Goal: Task Accomplishment & Management: Manage account settings

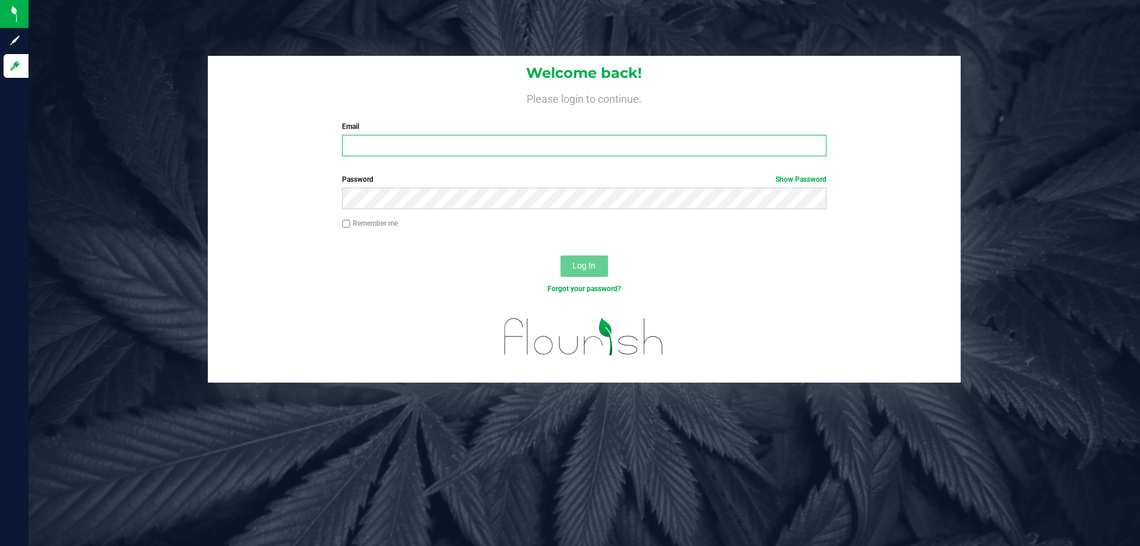
click at [416, 153] on input "Email" at bounding box center [584, 145] width 484 height 21
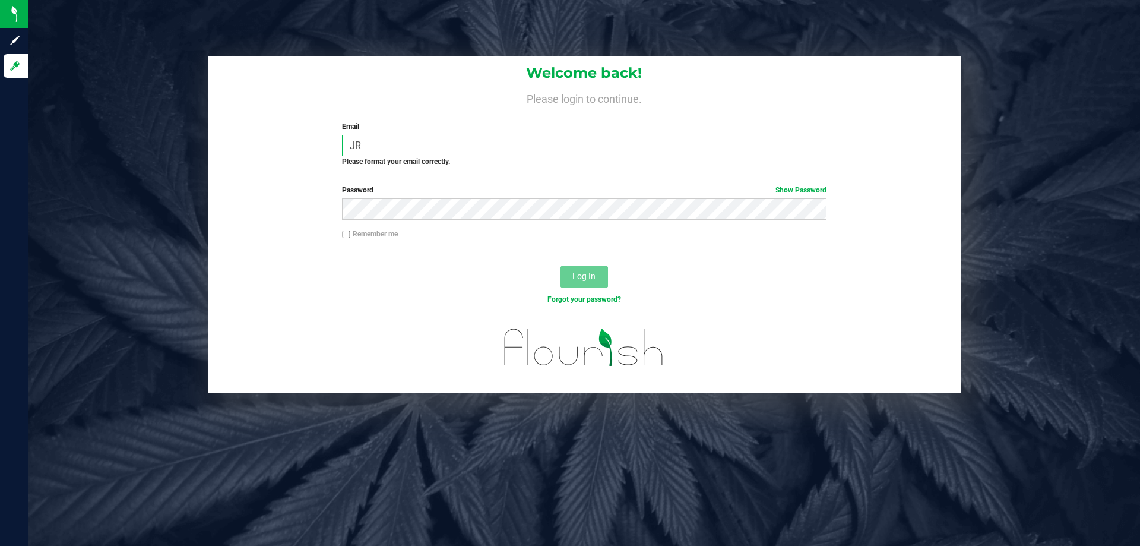
type input "J"
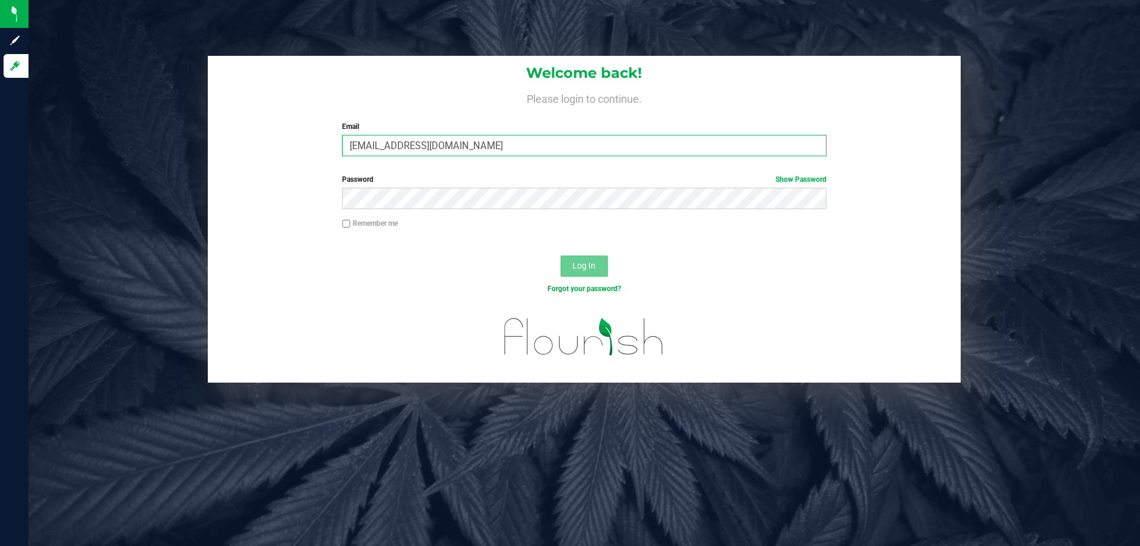
type input "[EMAIL_ADDRESS][DOMAIN_NAME]"
click at [560, 255] on button "Log In" at bounding box center [583, 265] width 47 height 21
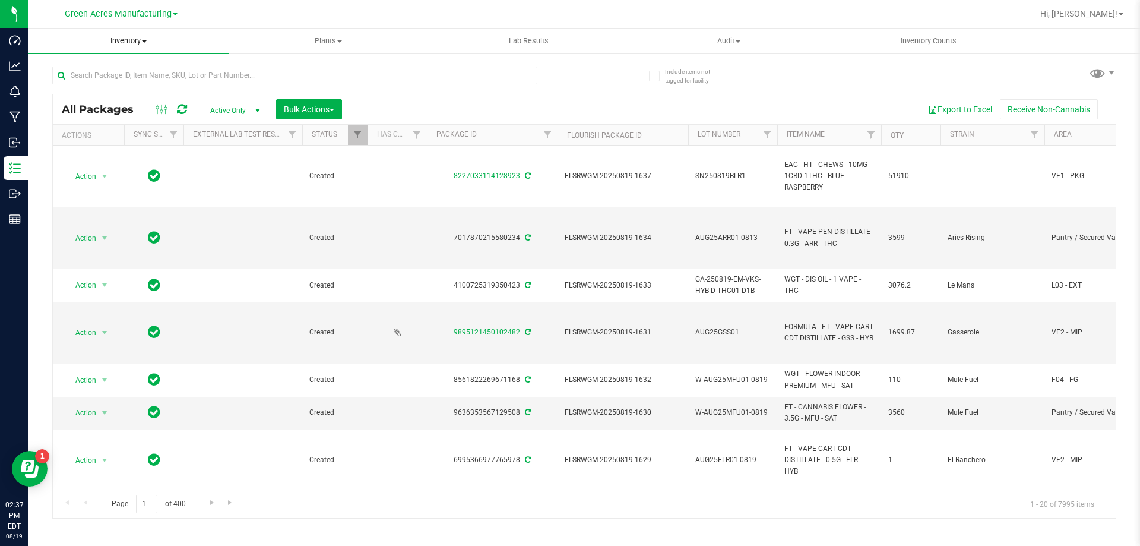
click at [125, 40] on span "Inventory" at bounding box center [128, 41] width 200 height 11
click at [85, 146] on span "From bill of materials" at bounding box center [81, 143] width 107 height 10
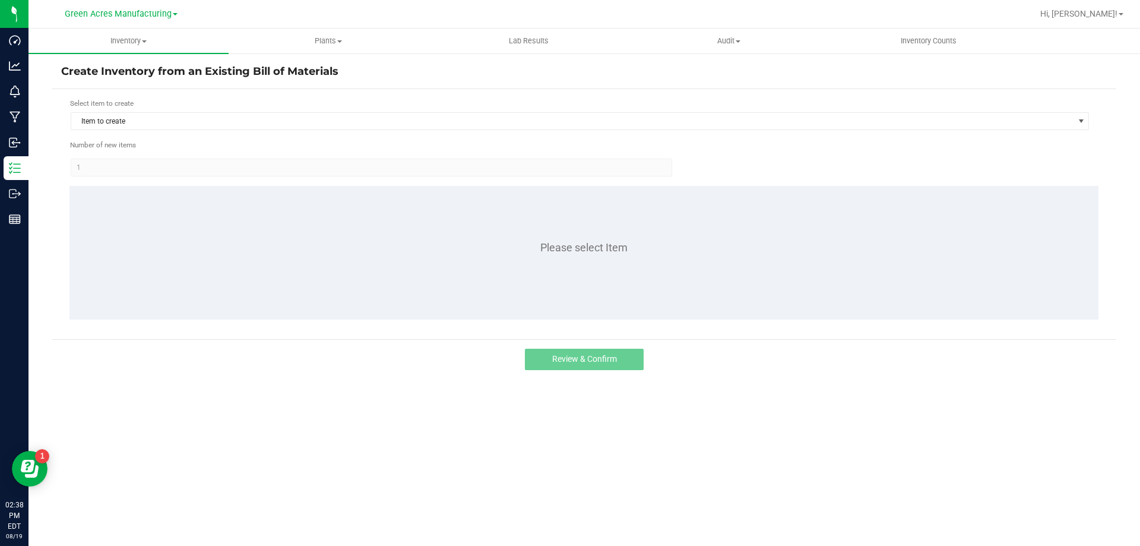
click at [285, 132] on form "Select item to create Item to create Number of new items 1 Please select Item" at bounding box center [584, 214] width 1046 height 232
click at [284, 132] on form "Select item to create Item to create Number of new items 1 Please select Item" at bounding box center [584, 214] width 1046 height 232
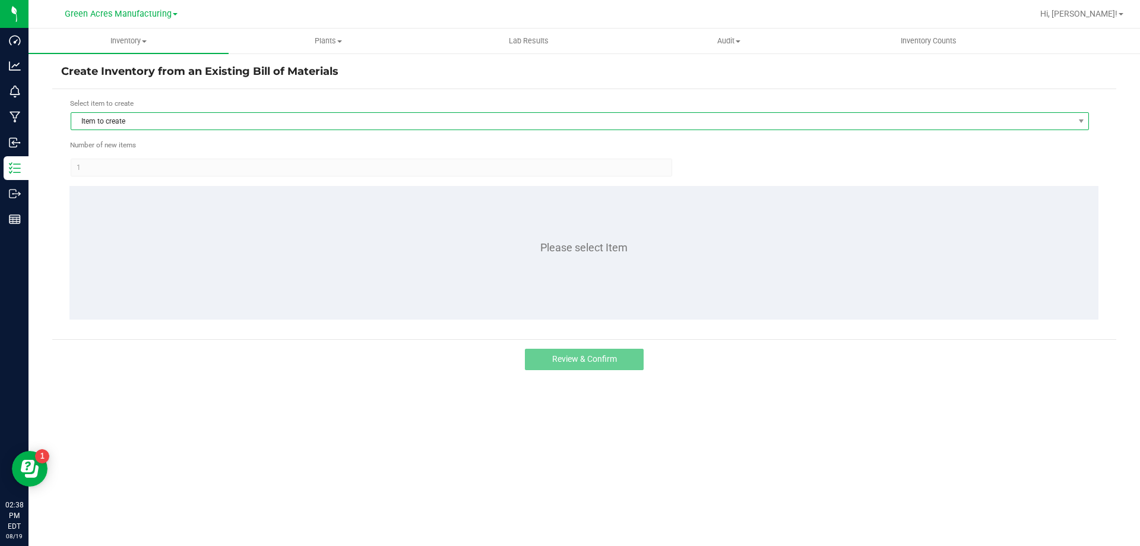
click at [283, 123] on span "Item to create" at bounding box center [572, 121] width 1002 height 17
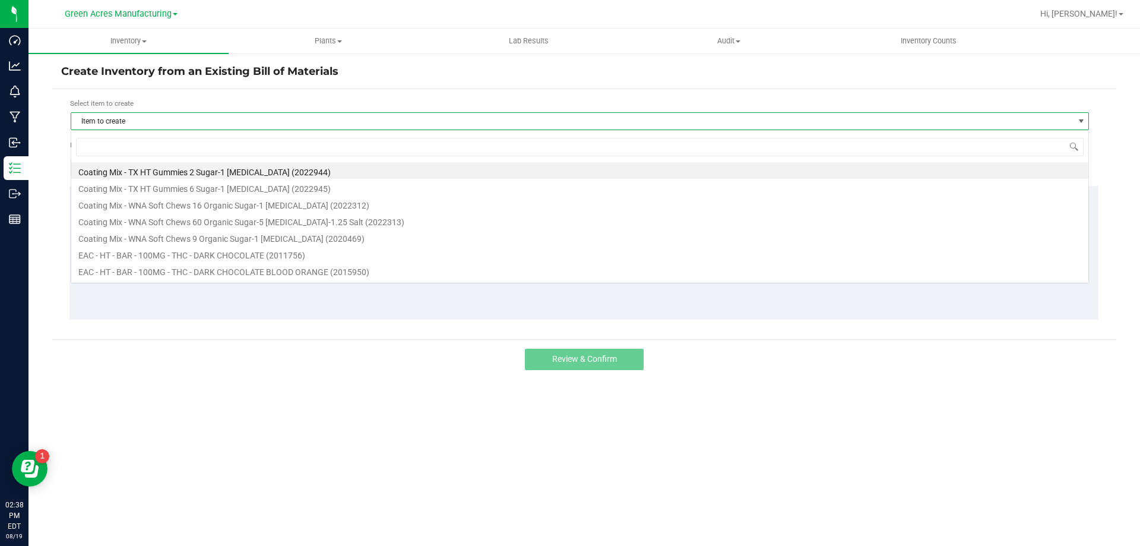
scroll to position [18, 1018]
click at [194, 154] on input at bounding box center [579, 147] width 1007 height 18
type input "milk"
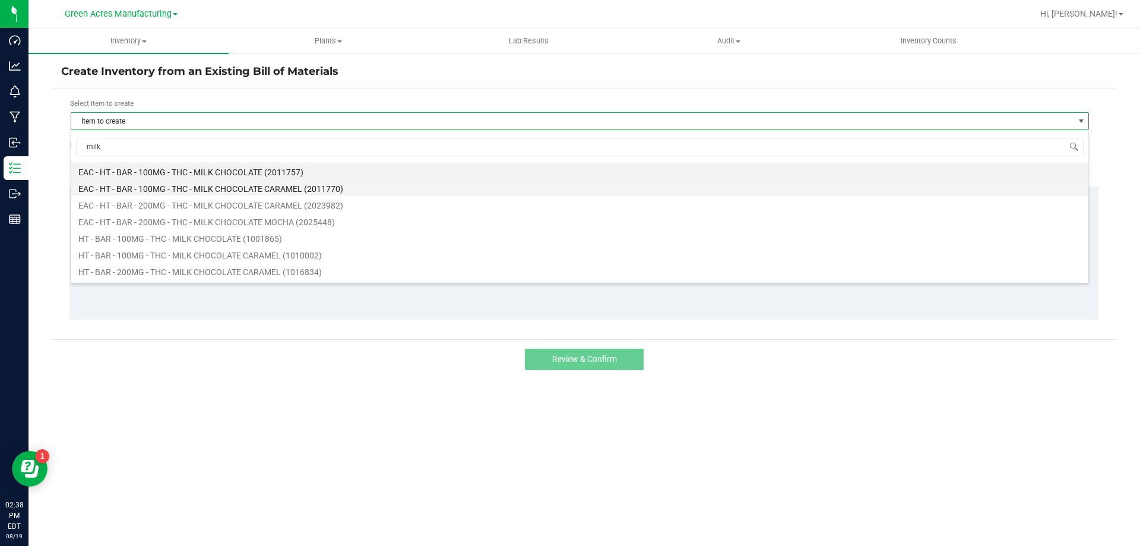
click at [213, 188] on li "EAC - HT - BAR - 100MG - THC - MILK CHOCOLATE CARAMEL (2011770)" at bounding box center [579, 187] width 1017 height 17
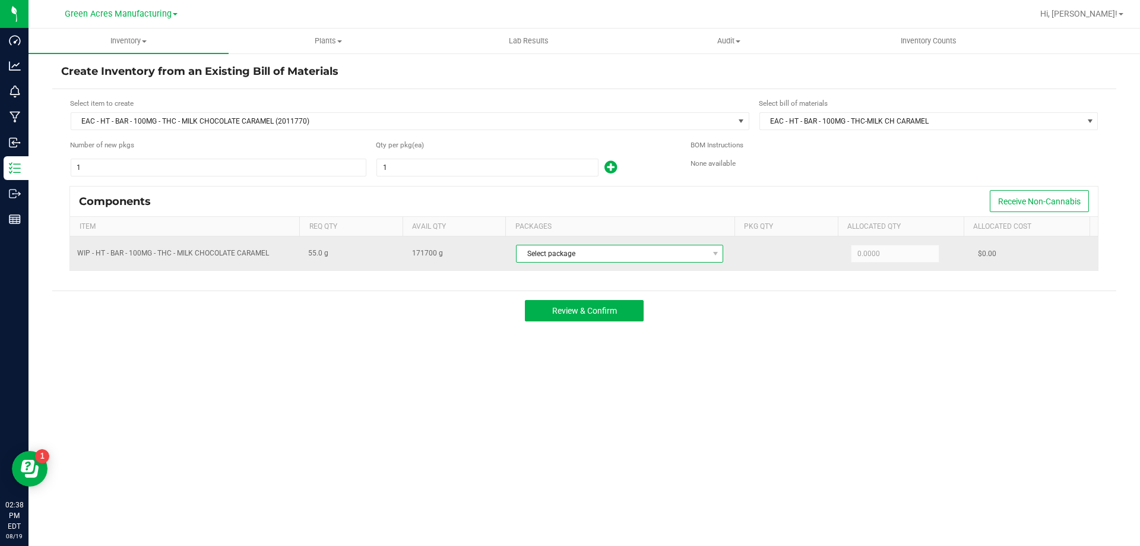
click at [650, 249] on span "Select package" at bounding box center [611, 253] width 191 height 17
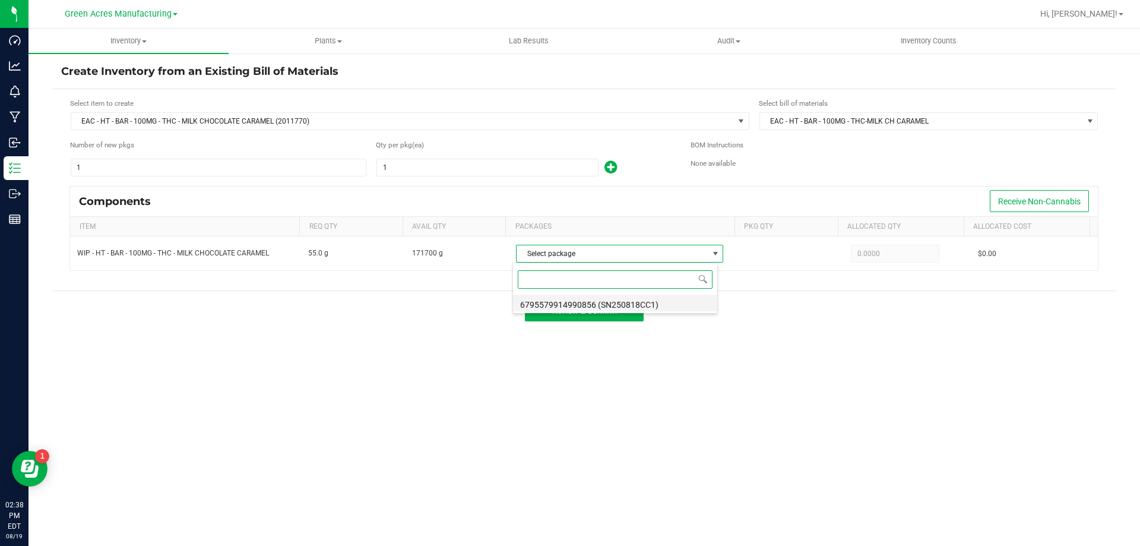
click at [626, 306] on li "6795579914990856 (SN250818CC1)" at bounding box center [615, 302] width 204 height 17
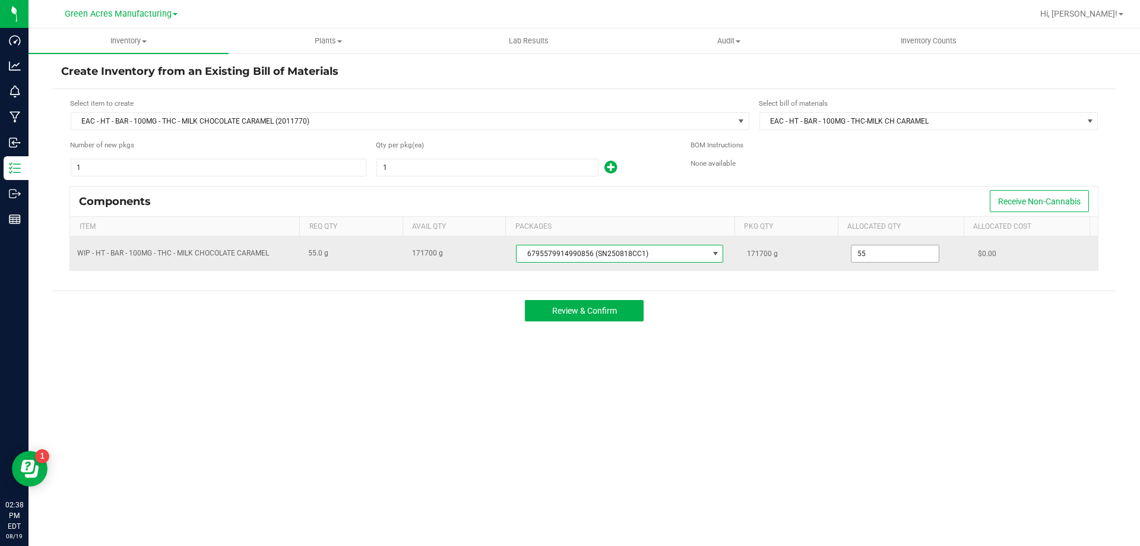
click at [893, 259] on input "55" at bounding box center [894, 253] width 87 height 17
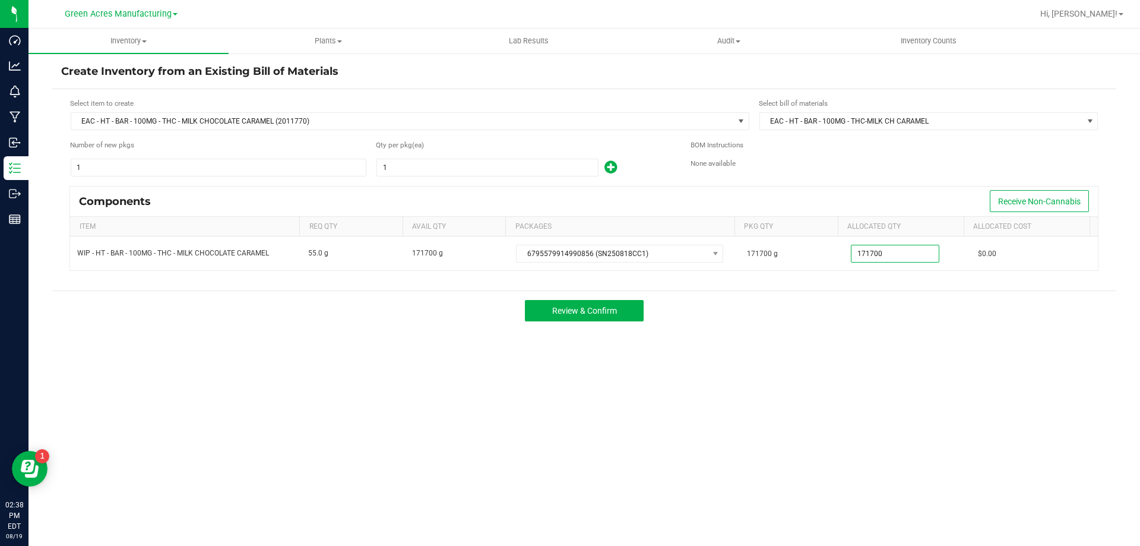
type input "171,700.0000"
click at [381, 294] on div "Review & Confirm" at bounding box center [584, 310] width 1064 height 40
click at [439, 164] on input "1" at bounding box center [487, 167] width 221 height 17
type input "3"
type input "2"
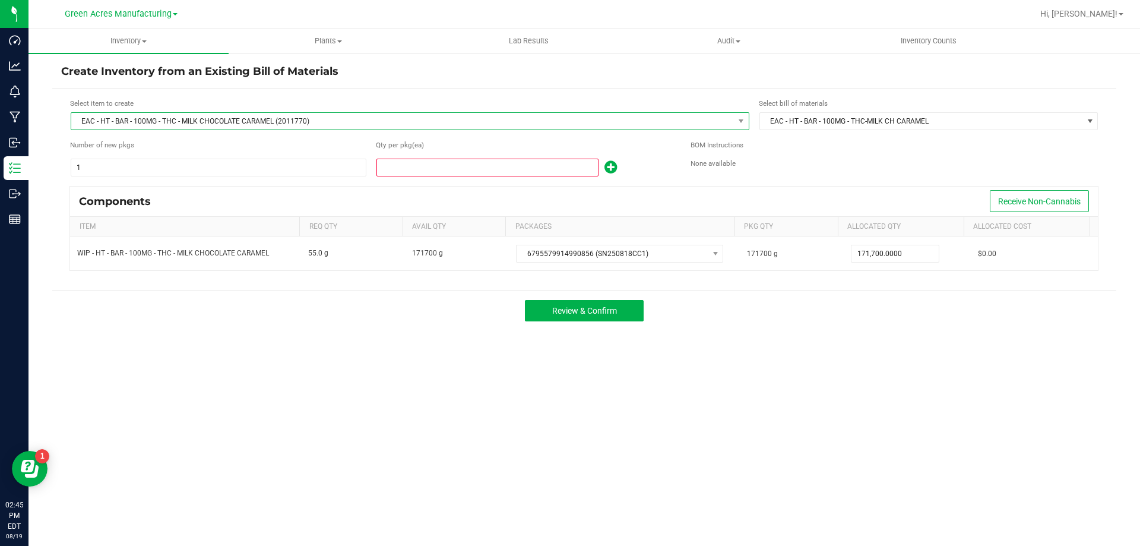
click at [356, 118] on span "EAC - HT - BAR - 100MG - THC - MILK CHOCOLATE CARAMEL (2011770)" at bounding box center [402, 121] width 663 height 17
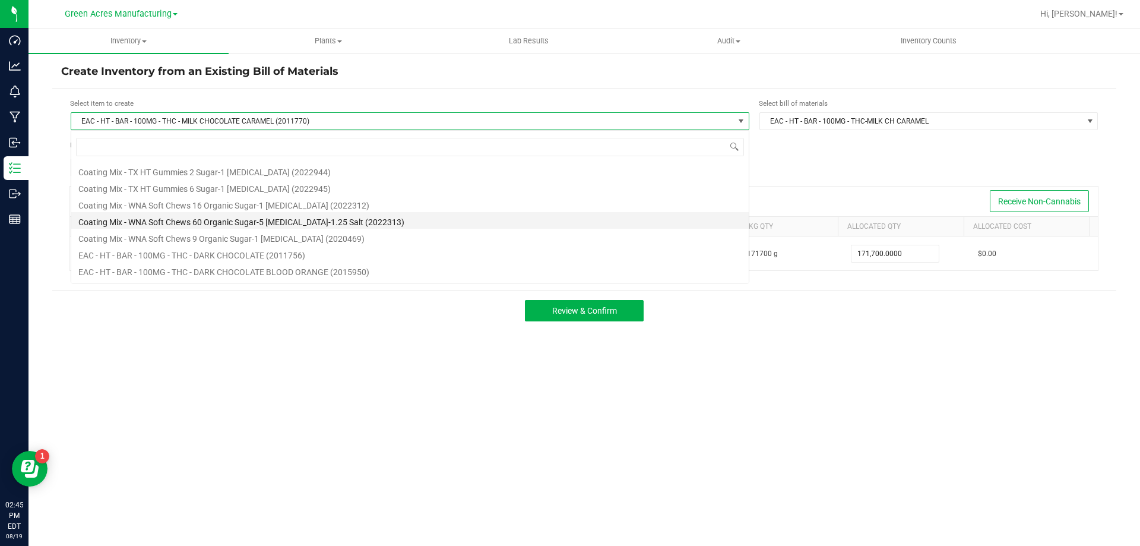
scroll to position [18, 679]
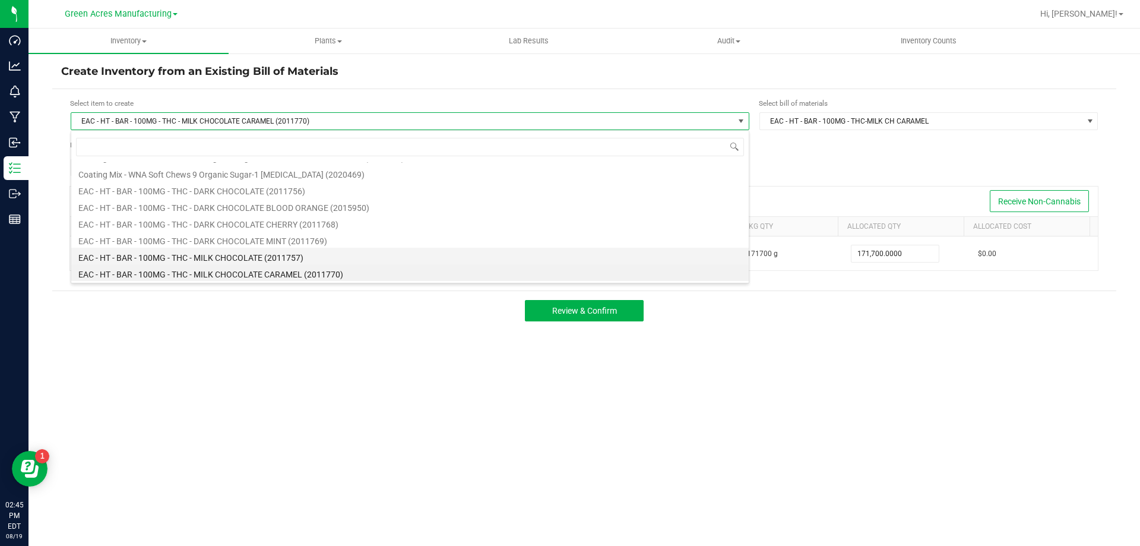
click at [302, 256] on li "EAC - HT - BAR - 100MG - THC - MILK CHOCOLATE (2011757)" at bounding box center [409, 256] width 677 height 17
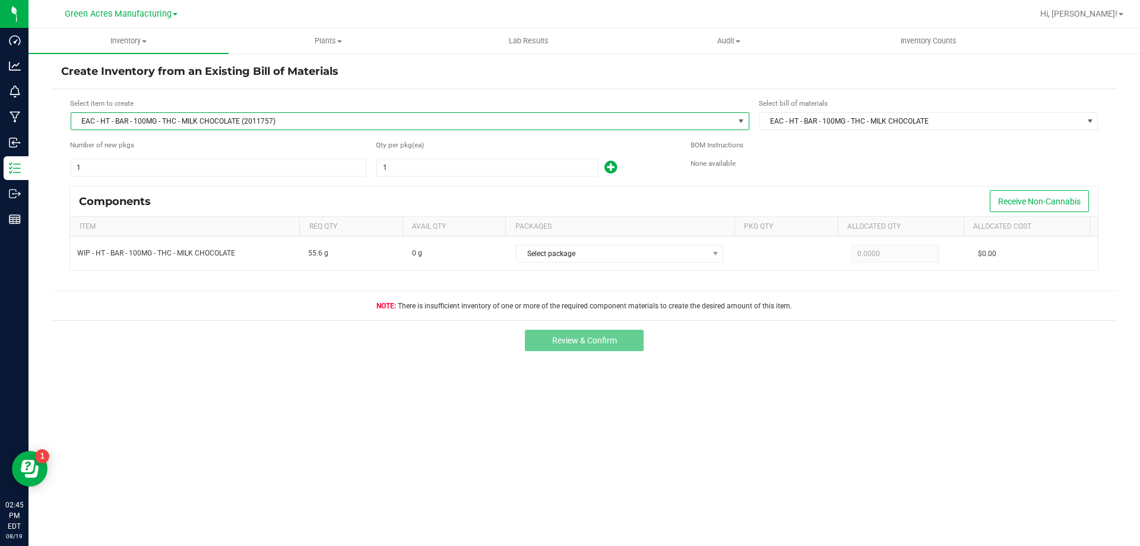
click at [309, 121] on span "EAC - HT - BAR - 100MG - THC - MILK CHOCOLATE (2011757)" at bounding box center [402, 121] width 663 height 17
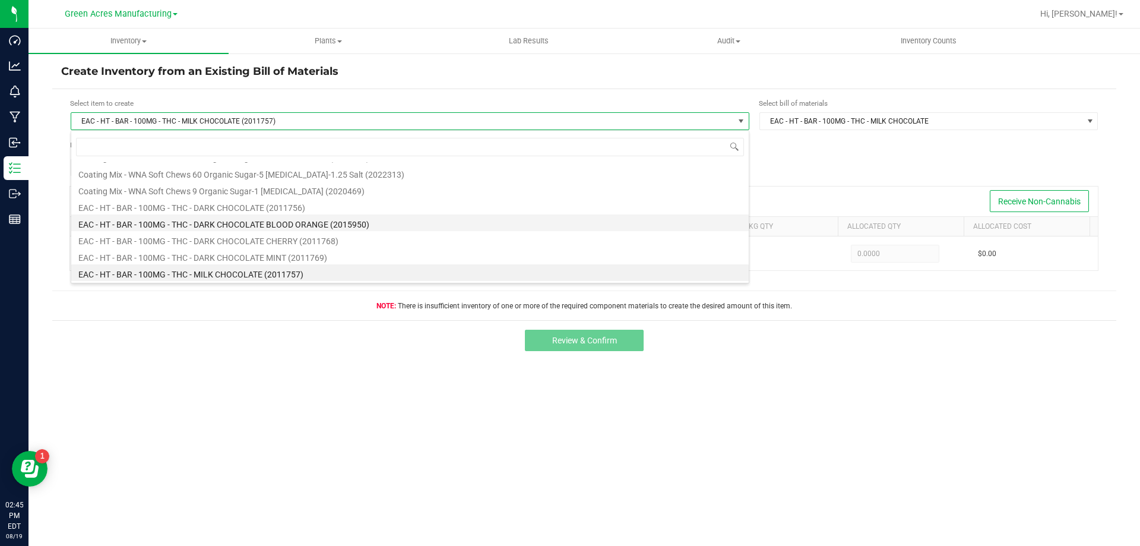
scroll to position [107, 0]
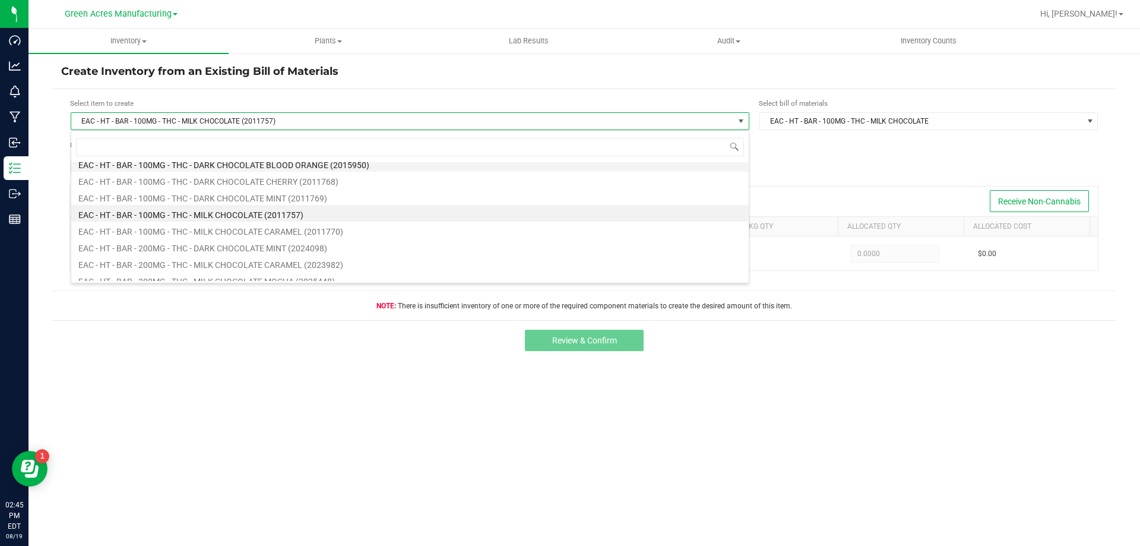
click at [310, 230] on li "EAC - HT - BAR - 100MG - THC - MILK CHOCOLATE CARAMEL (2011770)" at bounding box center [409, 229] width 677 height 17
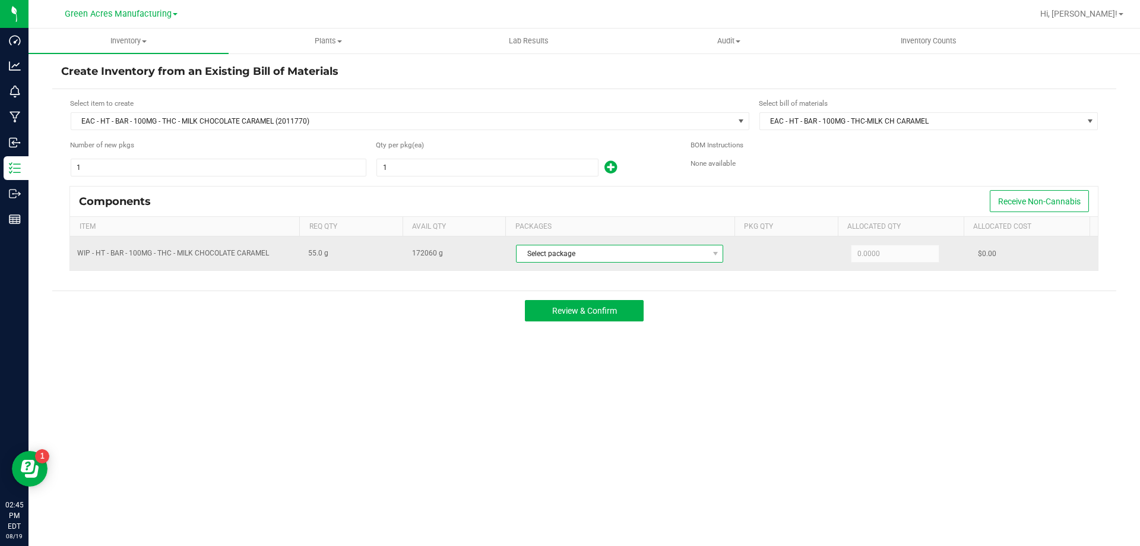
click at [616, 251] on span "Select package" at bounding box center [611, 253] width 191 height 17
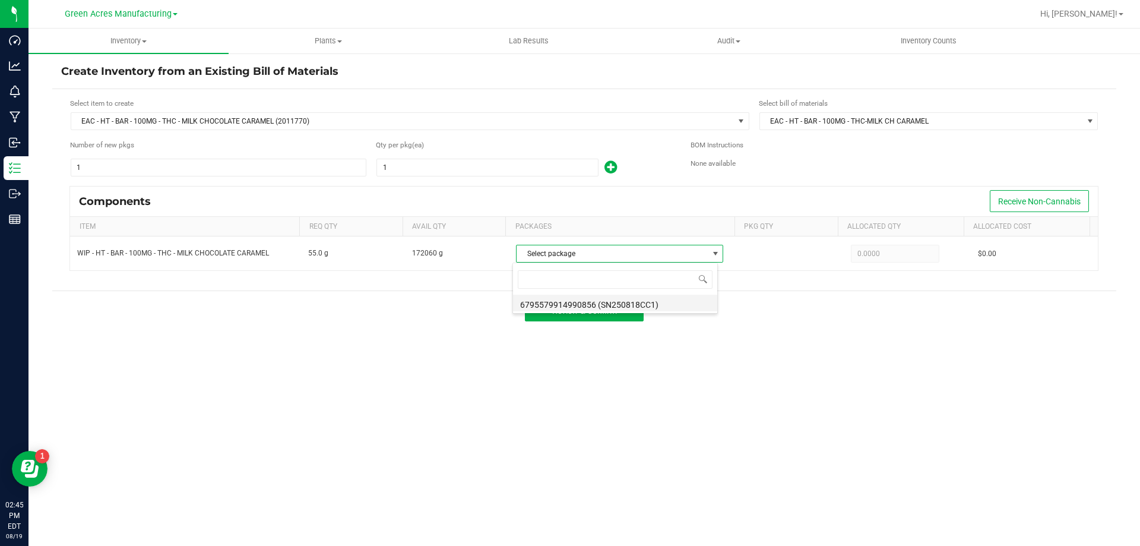
click at [613, 306] on li "6795579914990856 (SN250818CC1)" at bounding box center [615, 302] width 204 height 17
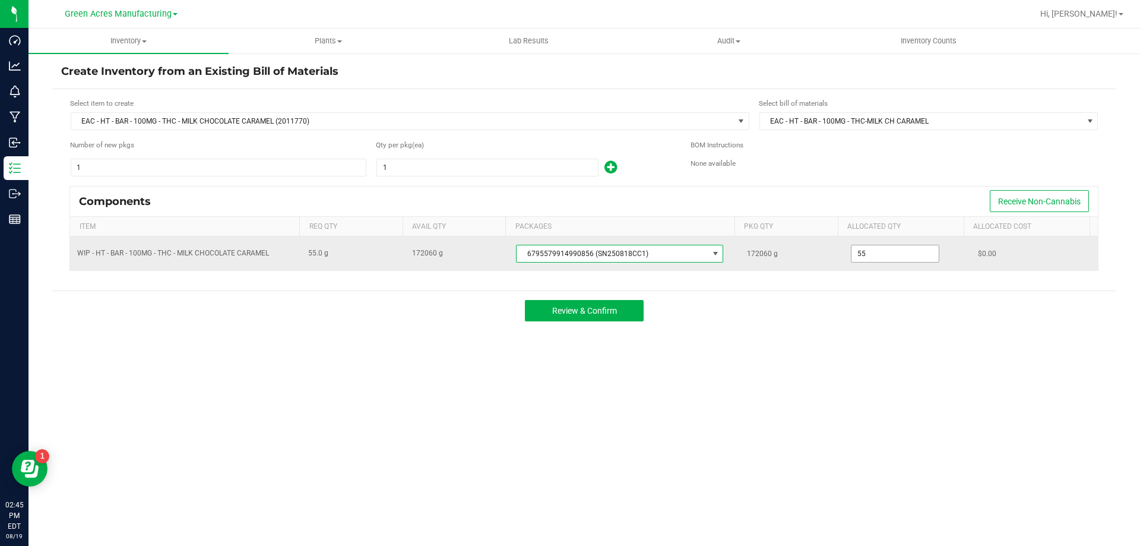
click at [870, 252] on input "55" at bounding box center [894, 253] width 87 height 17
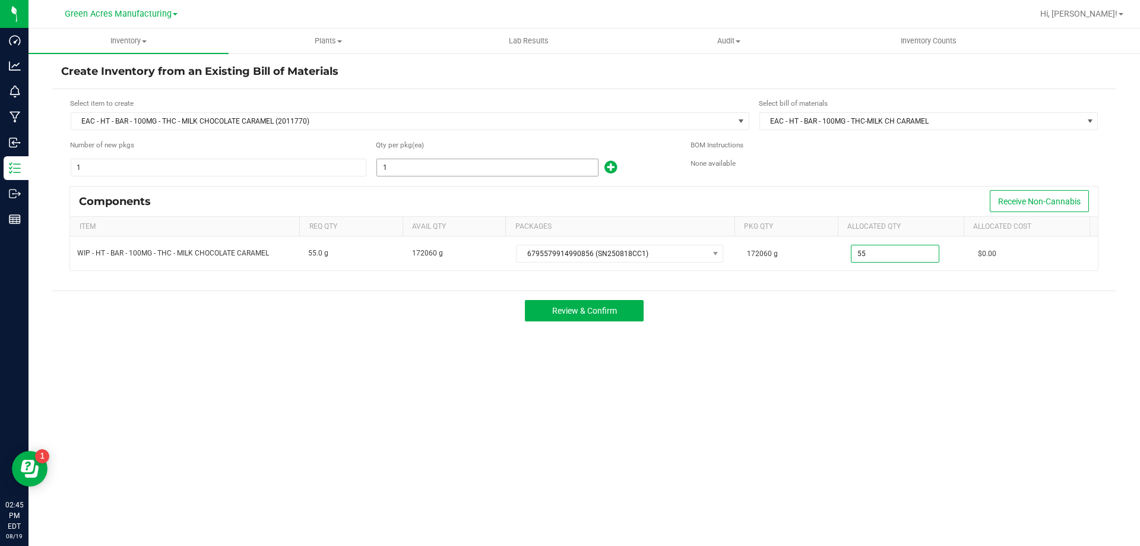
type input "55.0000"
click at [504, 166] on input "1" at bounding box center [487, 167] width 221 height 17
click at [504, 166] on input "3395" at bounding box center [487, 167] width 221 height 17
type input "3"
type input "3,128"
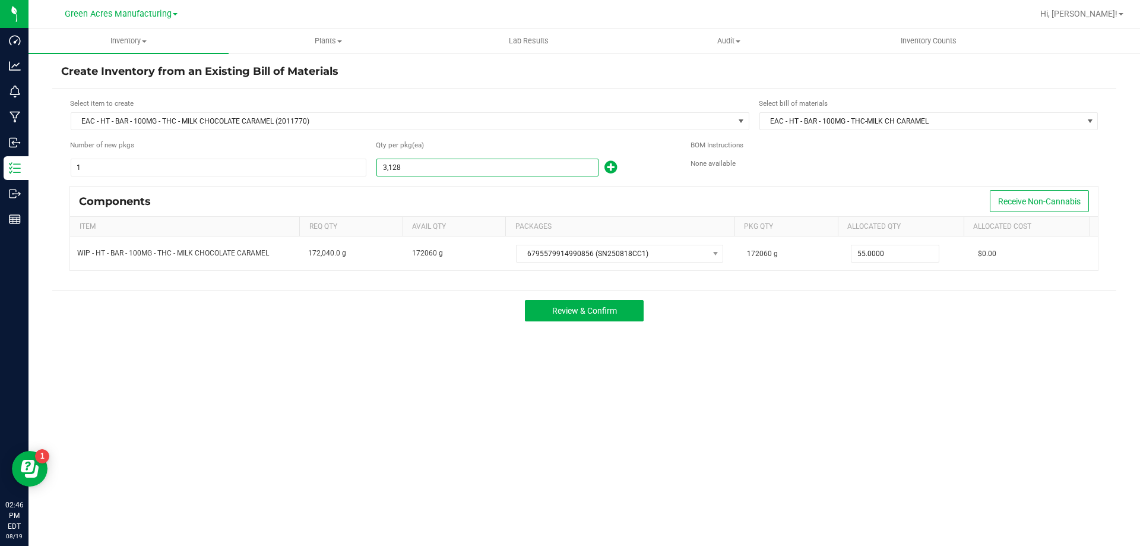
click at [524, 131] on form "Select item to create EAC - HT - BAR - 100MG - THC - MILK CHOCOLATE CARAMEL (20…" at bounding box center [584, 190] width 1046 height 184
click at [613, 312] on span "Review & Confirm" at bounding box center [584, 310] width 65 height 9
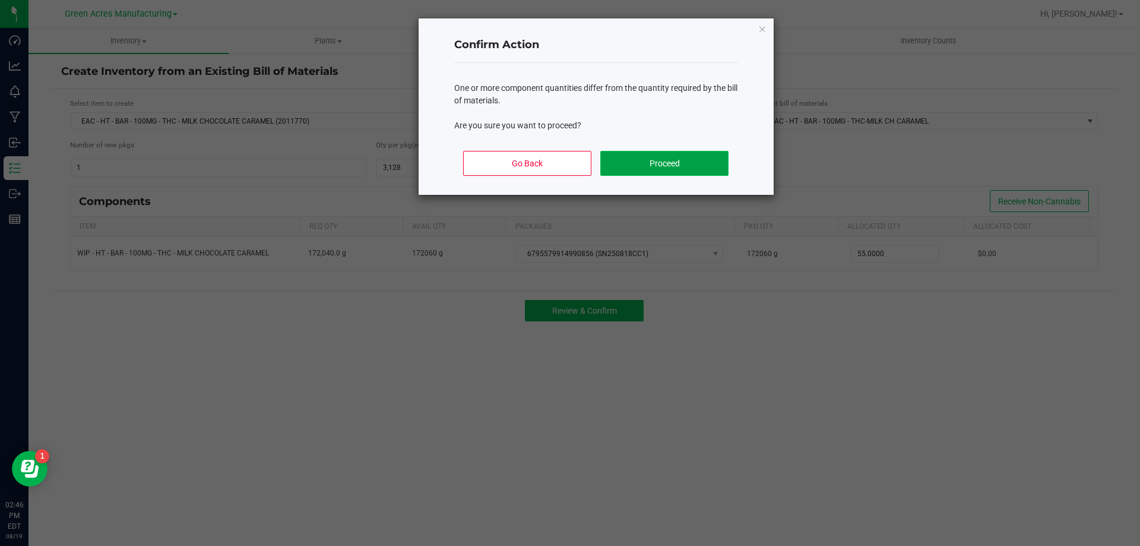
click at [636, 169] on button "Proceed" at bounding box center [664, 163] width 128 height 25
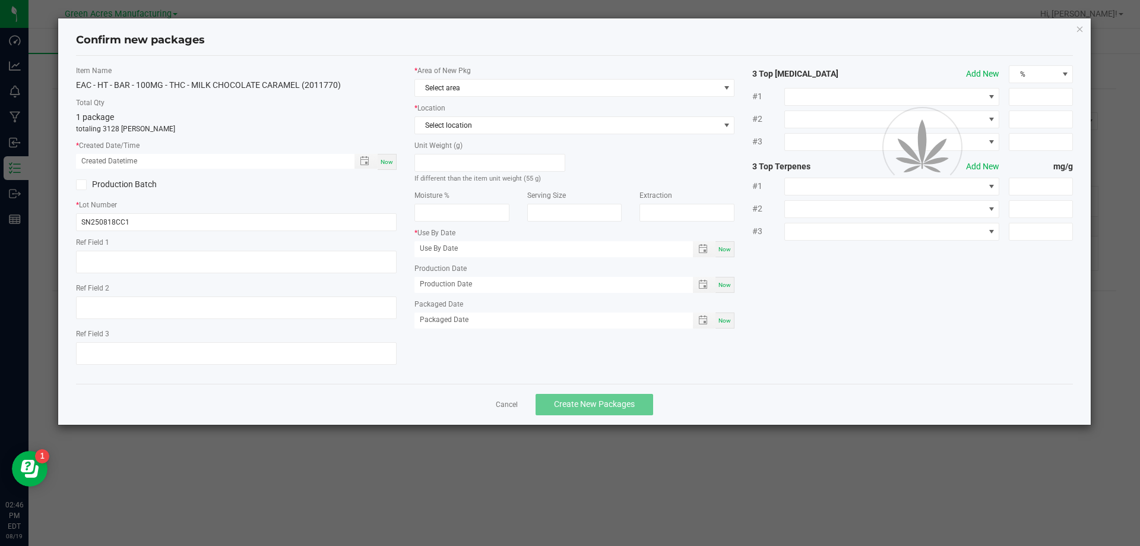
type input "[DATE]"
click at [386, 164] on span "Now" at bounding box center [387, 162] width 12 height 7
type input "[DATE] 02:46 PM"
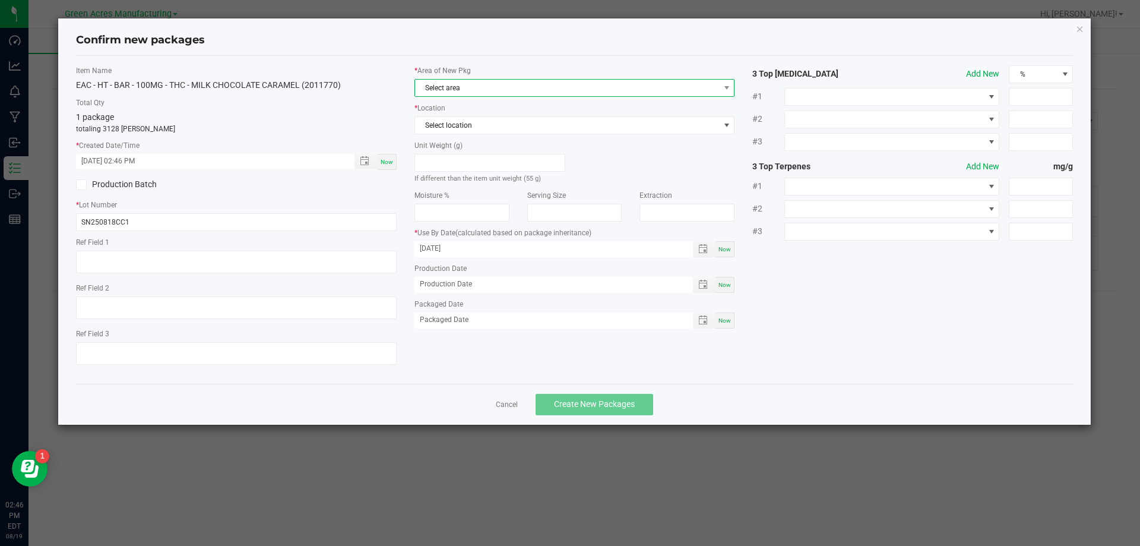
click at [468, 85] on span "Select area" at bounding box center [567, 88] width 305 height 17
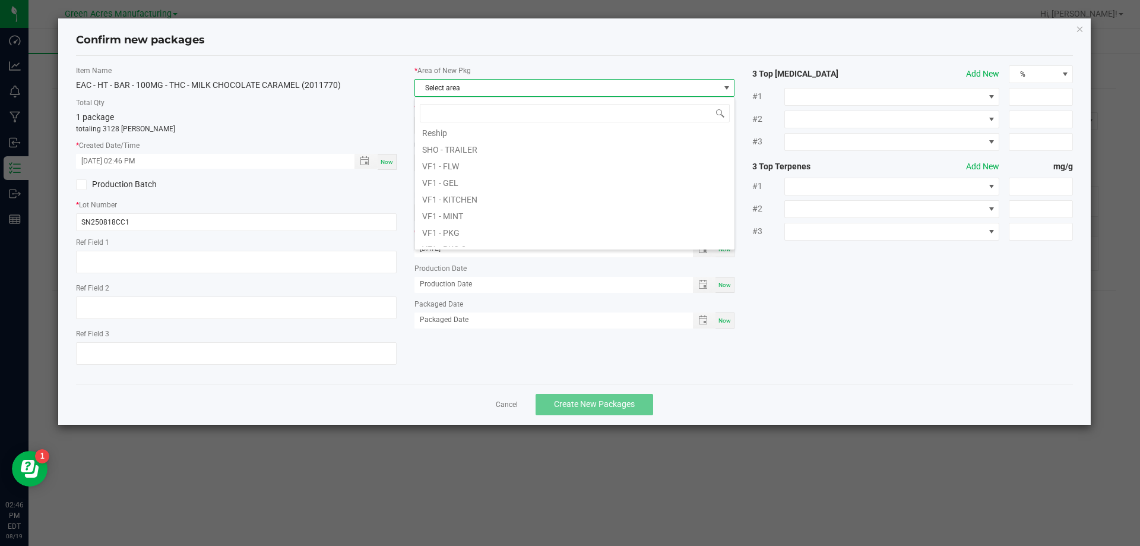
scroll to position [475, 0]
click at [455, 214] on li "VF1 - PKG" at bounding box center [574, 210] width 319 height 17
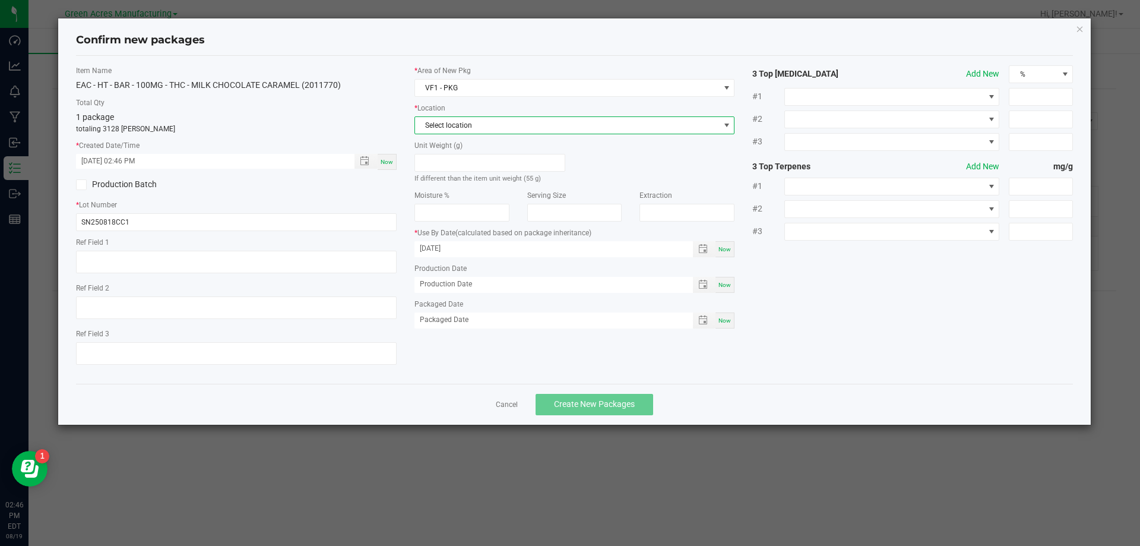
click at [468, 132] on span "Select location" at bounding box center [567, 125] width 305 height 17
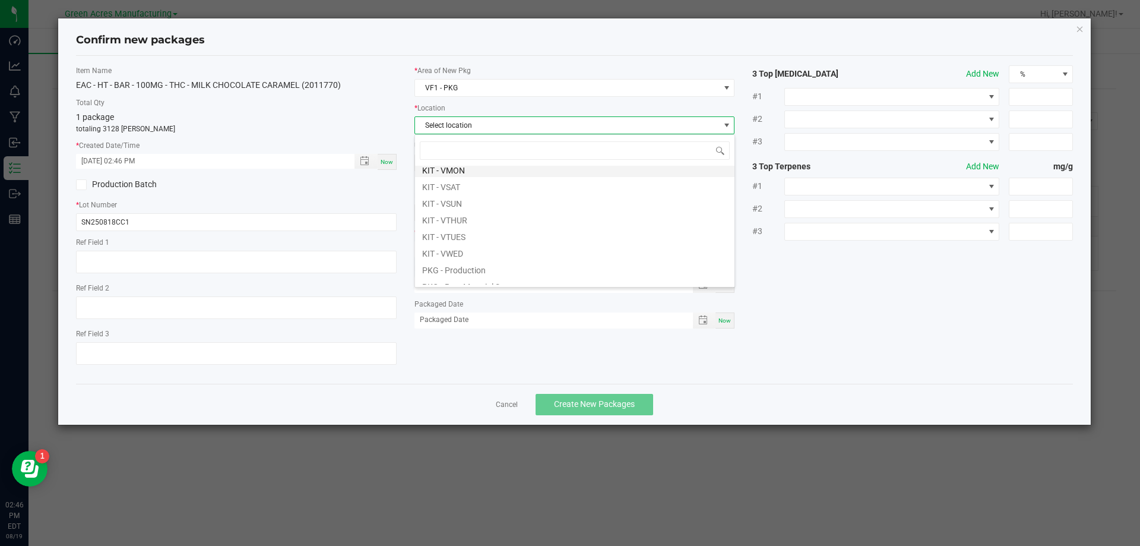
scroll to position [59, 0]
click at [461, 249] on li "PKG - Production" at bounding box center [574, 247] width 319 height 17
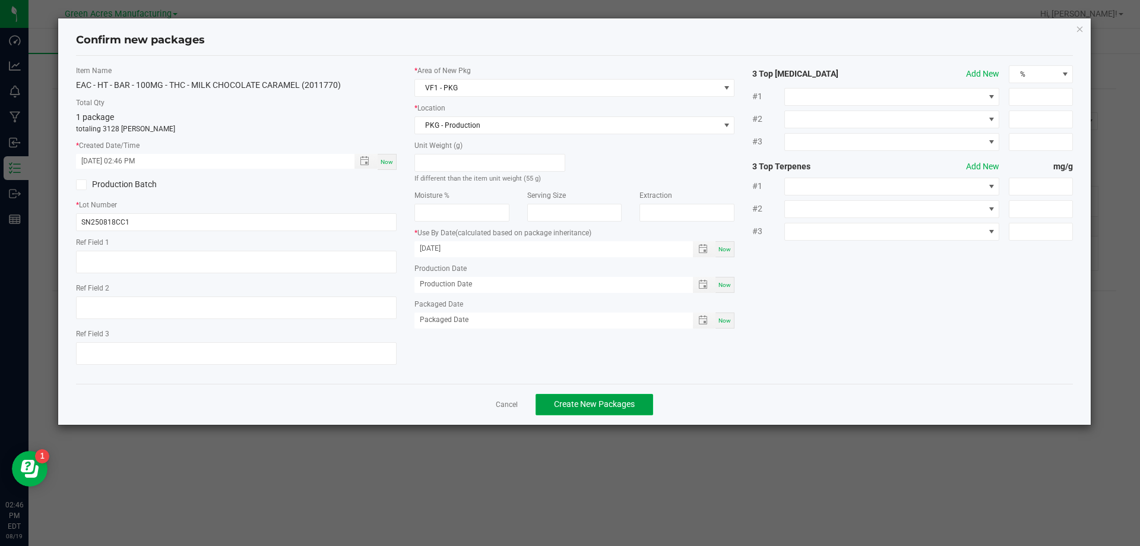
click at [580, 401] on span "Create New Packages" at bounding box center [594, 403] width 81 height 9
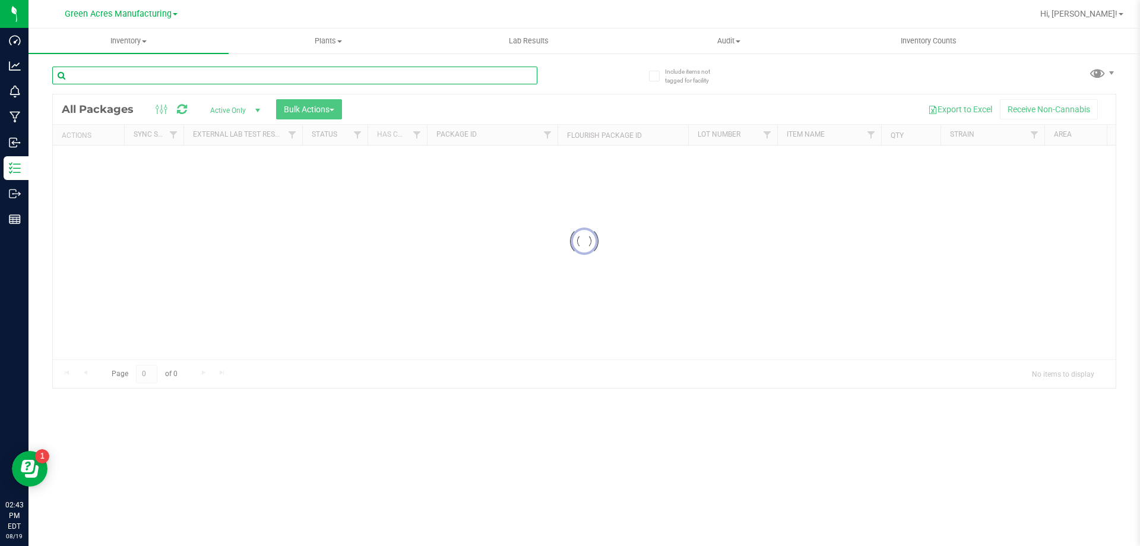
click at [264, 77] on input "text" at bounding box center [294, 75] width 485 height 18
paste input "SN250818CC1"
type input "SN250818CC1"
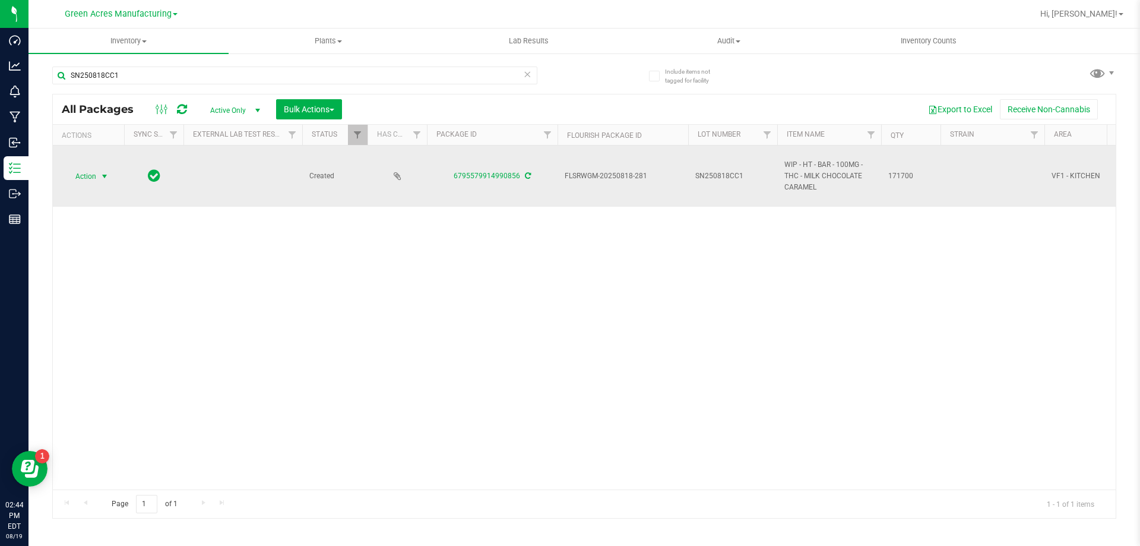
click at [77, 174] on span "Action" at bounding box center [81, 176] width 32 height 17
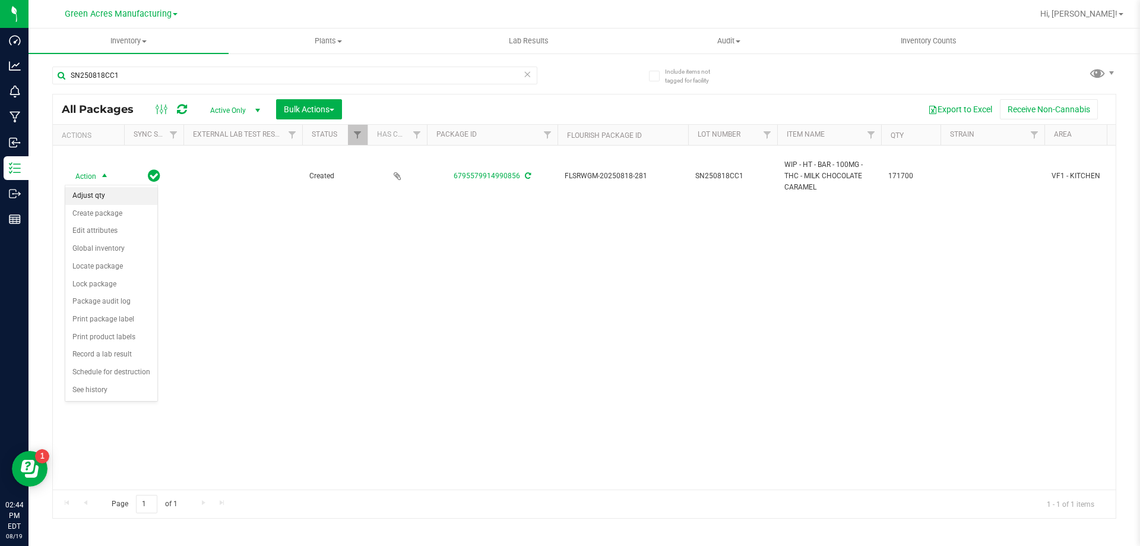
click at [123, 193] on li "Adjust qty" at bounding box center [111, 196] width 92 height 18
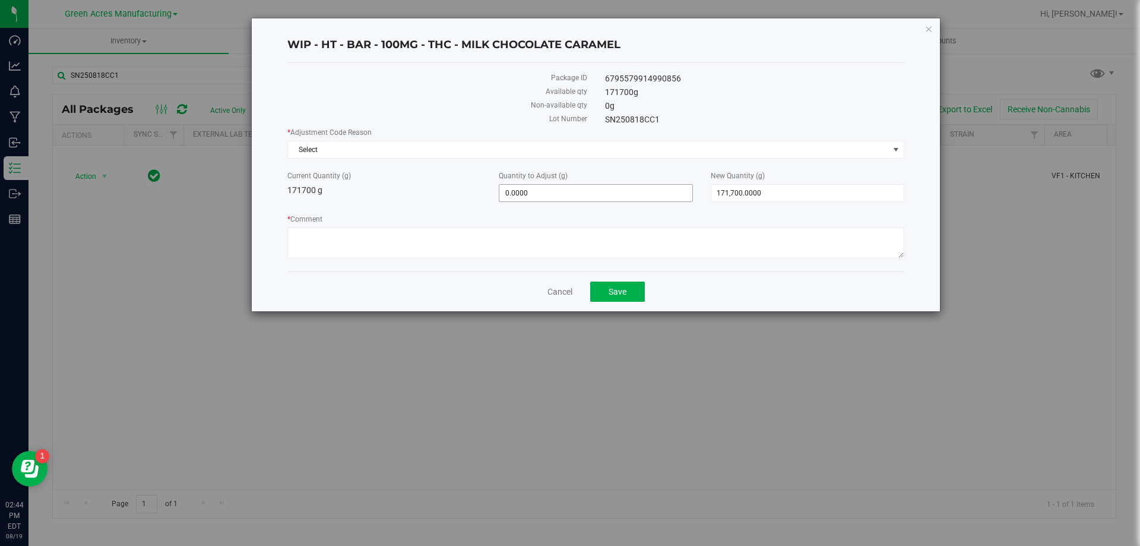
click at [552, 184] on span "0.0000 0" at bounding box center [596, 193] width 194 height 18
type input "360"
type input "360.0000"
type input "172,060.0000"
click at [774, 97] on div "171700 g" at bounding box center [755, 92] width 318 height 12
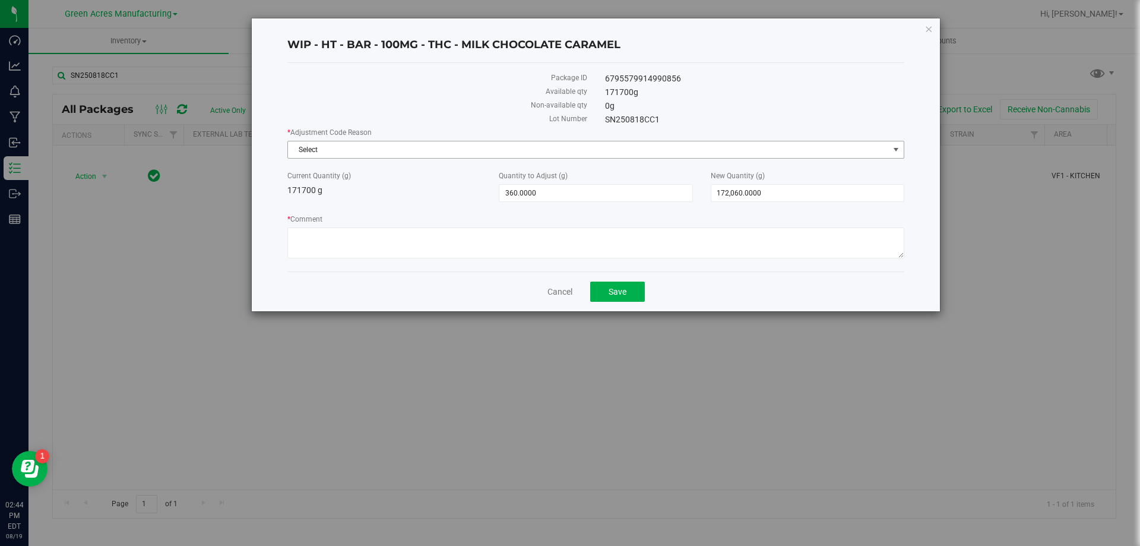
click at [614, 148] on span "Select" at bounding box center [588, 149] width 601 height 17
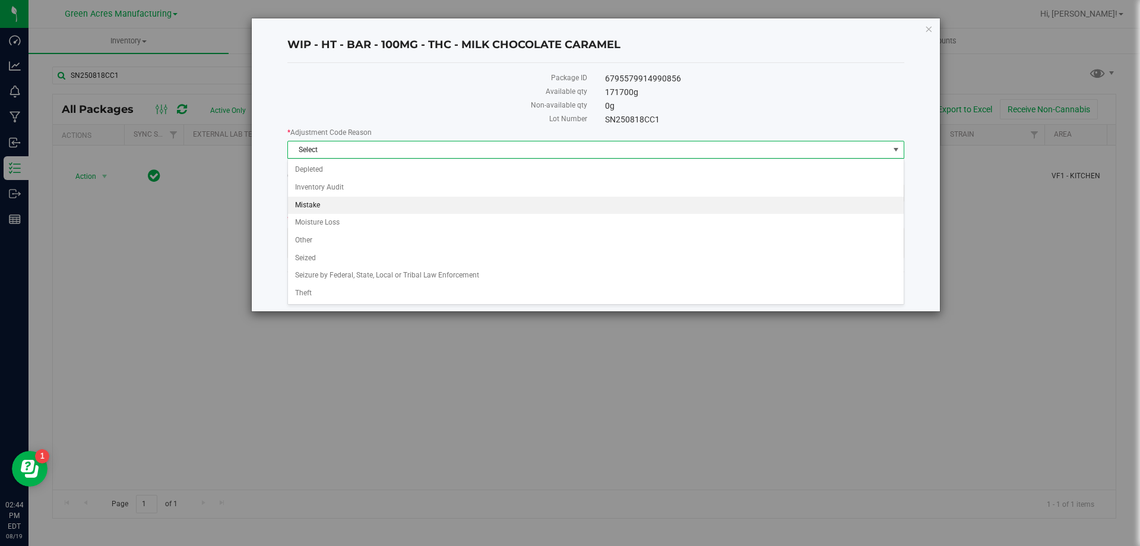
click at [353, 205] on li "Mistake" at bounding box center [596, 206] width 616 height 18
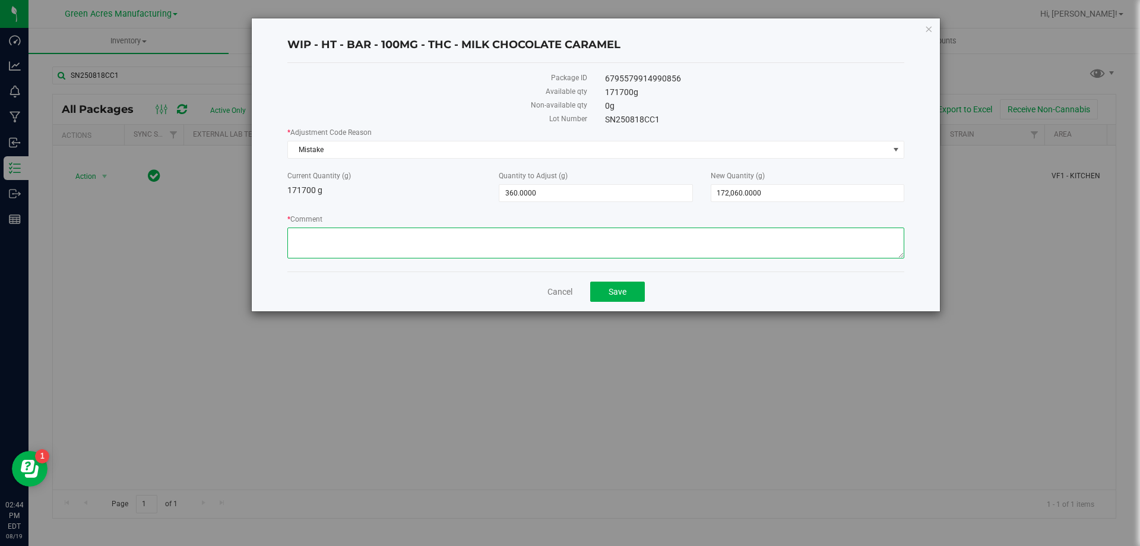
click at [362, 243] on textarea "* Comment" at bounding box center [595, 242] width 617 height 31
type textarea "Oil weight wasnt taken into account"
click at [626, 294] on span "Save" at bounding box center [617, 291] width 18 height 9
